Goal: Task Accomplishment & Management: Manage account settings

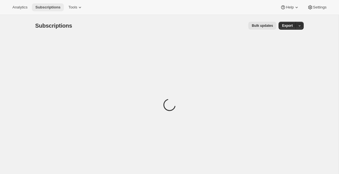
click at [48, 6] on span "Subscriptions" at bounding box center [47, 7] width 25 height 5
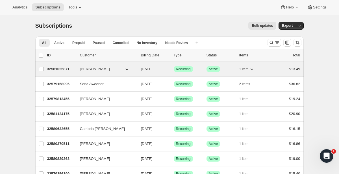
click at [94, 68] on span "[PERSON_NAME]" at bounding box center [95, 69] width 30 height 6
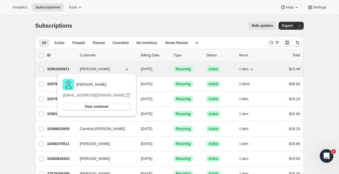
click at [67, 69] on p "32581025871" at bounding box center [61, 69] width 28 height 6
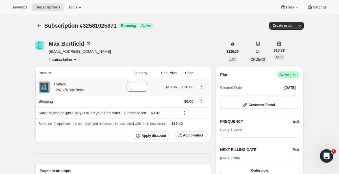
click at [201, 87] on icon "Product actions" at bounding box center [201, 87] width 6 height 6
click at [202, 87] on icon "Product actions" at bounding box center [201, 86] width 1 height 1
click at [248, 102] on button "Customer Portal" at bounding box center [259, 105] width 79 height 8
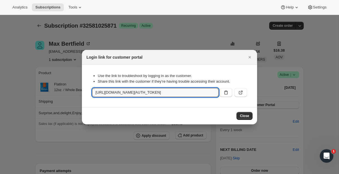
drag, startPoint x: 202, startPoint y: 92, endPoint x: 70, endPoint y: 93, distance: 131.3
click at [179, 95] on input "https://www.partnerscoffee.com/tools/bundle-subscriptions?authToken=eyJhbGciOiJ…" at bounding box center [155, 92] width 127 height 9
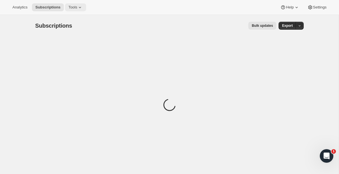
click at [81, 7] on icon at bounding box center [80, 8] width 6 height 6
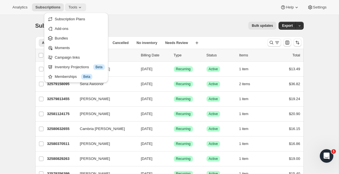
click at [81, 5] on icon at bounding box center [80, 8] width 6 height 6
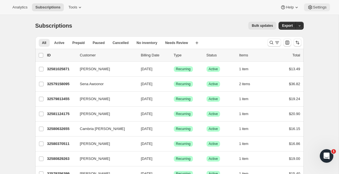
click at [316, 6] on span "Settings" at bounding box center [320, 7] width 14 height 5
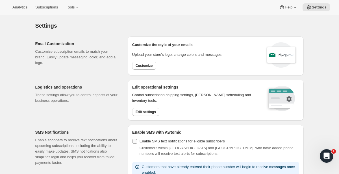
click at [149, 141] on span "Enable SMS text notifications for eligible subscribers" at bounding box center [182, 141] width 85 height 4
click at [137, 141] on input "Enable SMS text notifications for eligible subscribers" at bounding box center [134, 141] width 5 height 5
checkbox input "true"
select select "22:00"
select select "09:00"
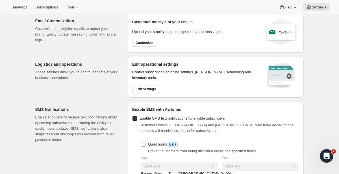
scroll to position [55, 0]
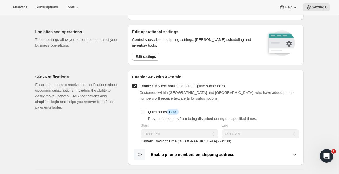
click at [153, 114] on span "Quiet hours Info Beta" at bounding box center [163, 112] width 31 height 6
click at [145, 114] on input "Quiet hours Info Beta" at bounding box center [143, 112] width 5 height 5
checkbox input "true"
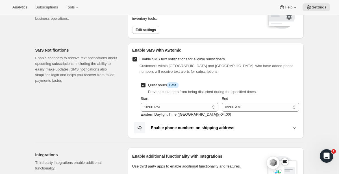
scroll to position [0, 0]
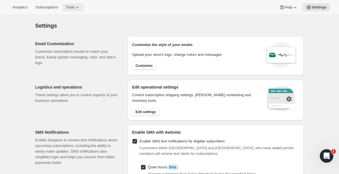
click at [72, 4] on button "Tools" at bounding box center [72, 7] width 21 height 8
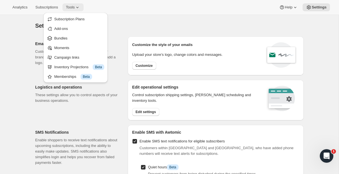
click at [72, 4] on button "Tools" at bounding box center [72, 7] width 21 height 8
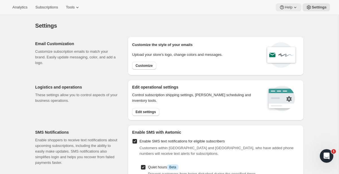
click at [284, 10] on button "Help" at bounding box center [289, 7] width 26 height 8
click at [286, 19] on span "Setup guide" at bounding box center [286, 19] width 19 height 4
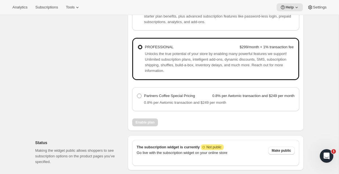
scroll to position [448, 0]
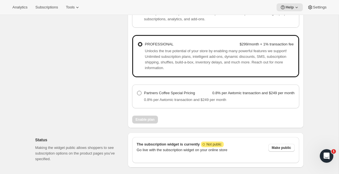
click at [147, 95] on span "Partners Coffee Special Pricing" at bounding box center [169, 93] width 51 height 4
click at [137, 91] on Pricing "Partners Coffee Special Pricing 0.8% per Awtomic transaction and $249 per month" at bounding box center [137, 91] width 0 height 0
radio Pricing "true"
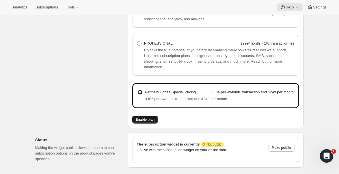
click at [151, 124] on button "Enable plan" at bounding box center [145, 120] width 26 height 8
